Goal: Transaction & Acquisition: Purchase product/service

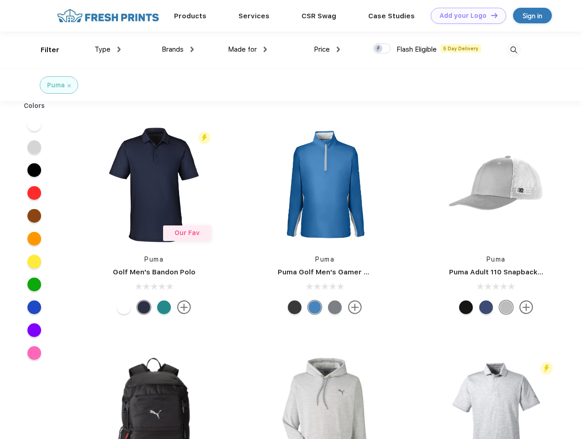
click at [465, 16] on link "Add your Logo Design Tool" at bounding box center [468, 16] width 75 height 16
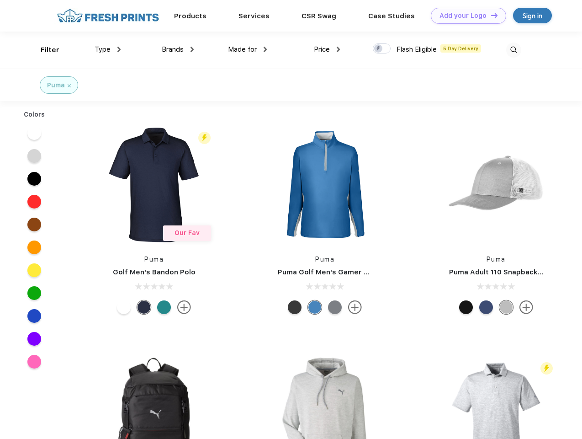
click at [0, 0] on div "Design Tool" at bounding box center [0, 0] width 0 height 0
click at [490, 15] on link "Add your Logo Design Tool" at bounding box center [468, 16] width 75 height 16
click at [44, 50] on div "Filter" at bounding box center [50, 50] width 19 height 11
click at [108, 49] on span "Type" at bounding box center [103, 49] width 16 height 8
click at [178, 49] on span "Brands" at bounding box center [173, 49] width 22 height 8
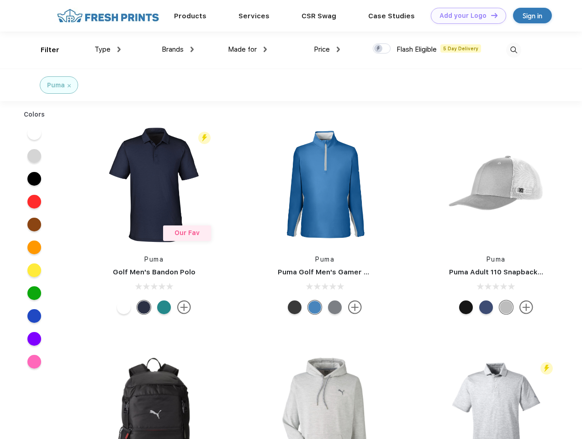
click at [248, 49] on span "Made for" at bounding box center [242, 49] width 29 height 8
click at [327, 49] on span "Price" at bounding box center [322, 49] width 16 height 8
click at [382, 49] on div at bounding box center [382, 48] width 18 height 10
click at [379, 49] on input "checkbox" at bounding box center [376, 46] width 6 height 6
click at [514, 50] on img at bounding box center [513, 49] width 15 height 15
